Goal: Transaction & Acquisition: Purchase product/service

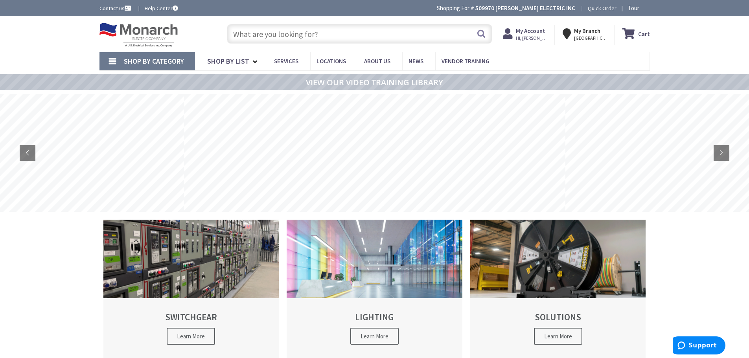
click at [295, 28] on input "text" at bounding box center [359, 34] width 265 height 20
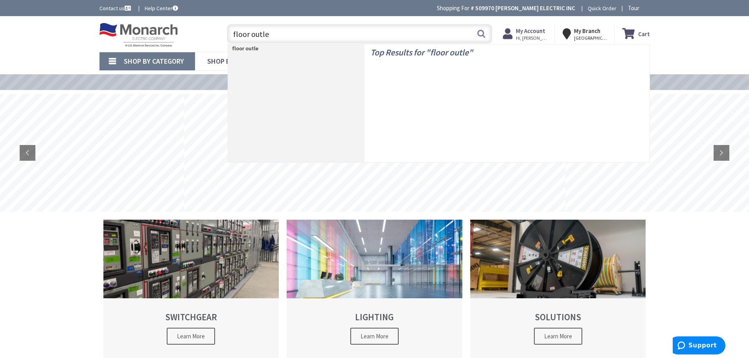
type input "floor outlet"
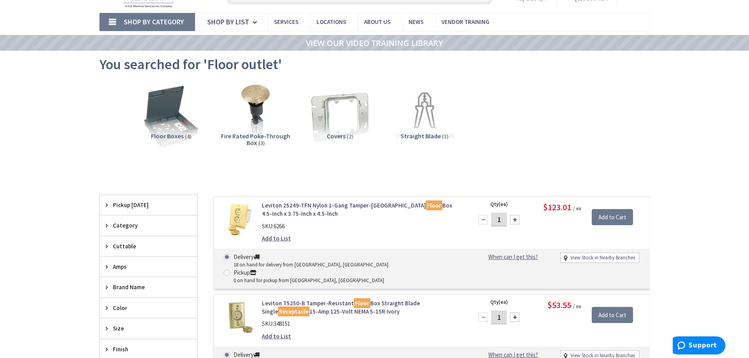
click at [328, 203] on link "Leviton 25249-TFN Nylon 1-Gang Tamper-Resistant Floor Box 4.5-Inch x 3.75-Inch …" at bounding box center [362, 209] width 200 height 17
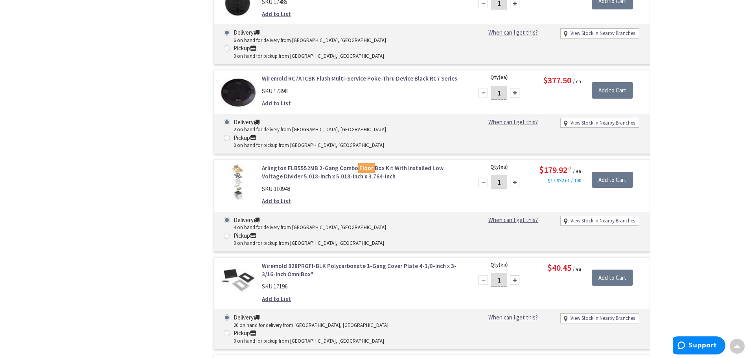
scroll to position [473, 0]
